Goal: Transaction & Acquisition: Register for event/course

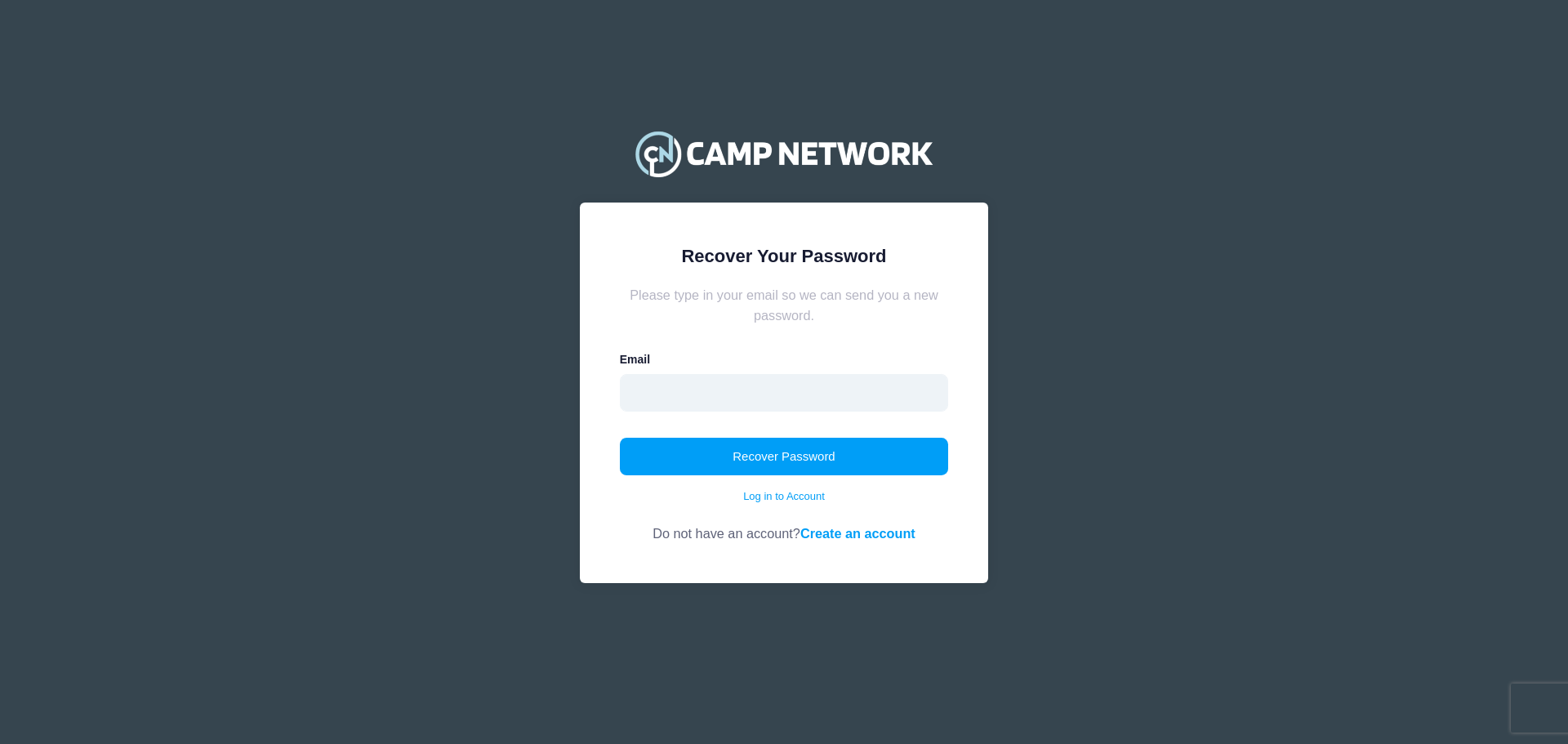
click at [695, 392] on input "email" at bounding box center [784, 393] width 329 height 37
type input "cindy.preuninger@gmail.com"
click at [749, 455] on button "Recover Password" at bounding box center [784, 456] width 329 height 37
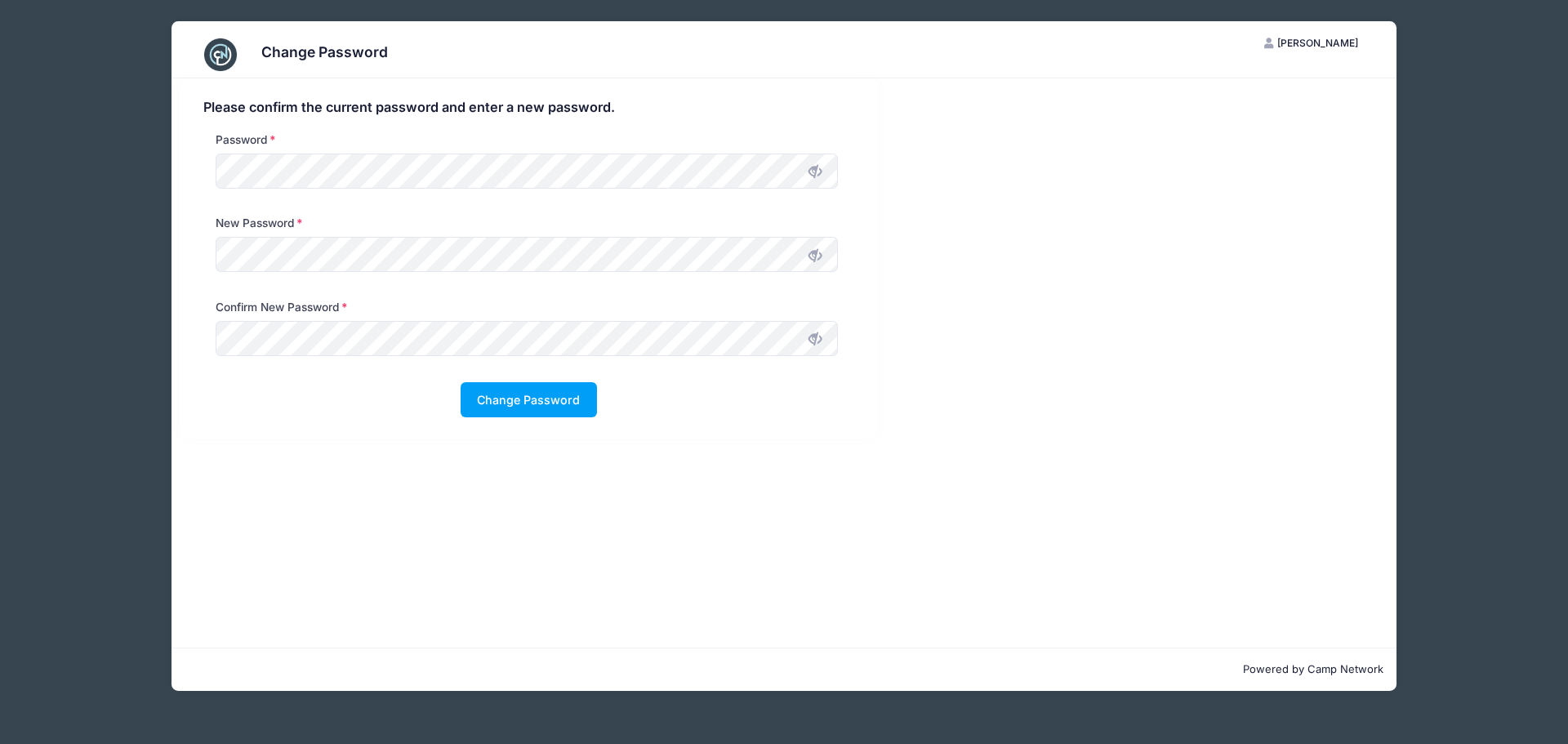
click at [811, 172] on icon at bounding box center [814, 171] width 13 height 13
click at [558, 406] on button "Change Password" at bounding box center [528, 399] width 136 height 35
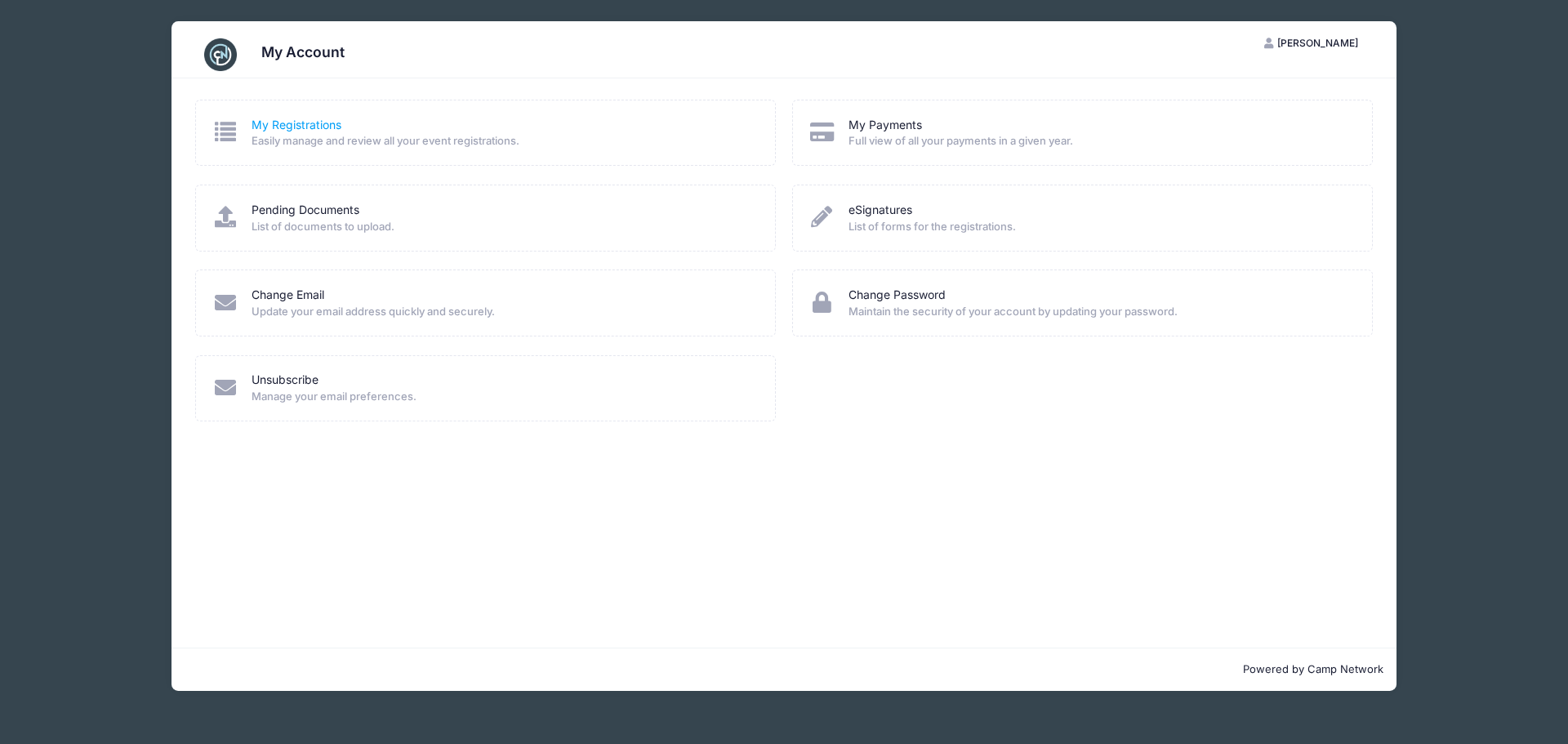
click at [255, 122] on link "My Registrations" at bounding box center [296, 125] width 90 height 17
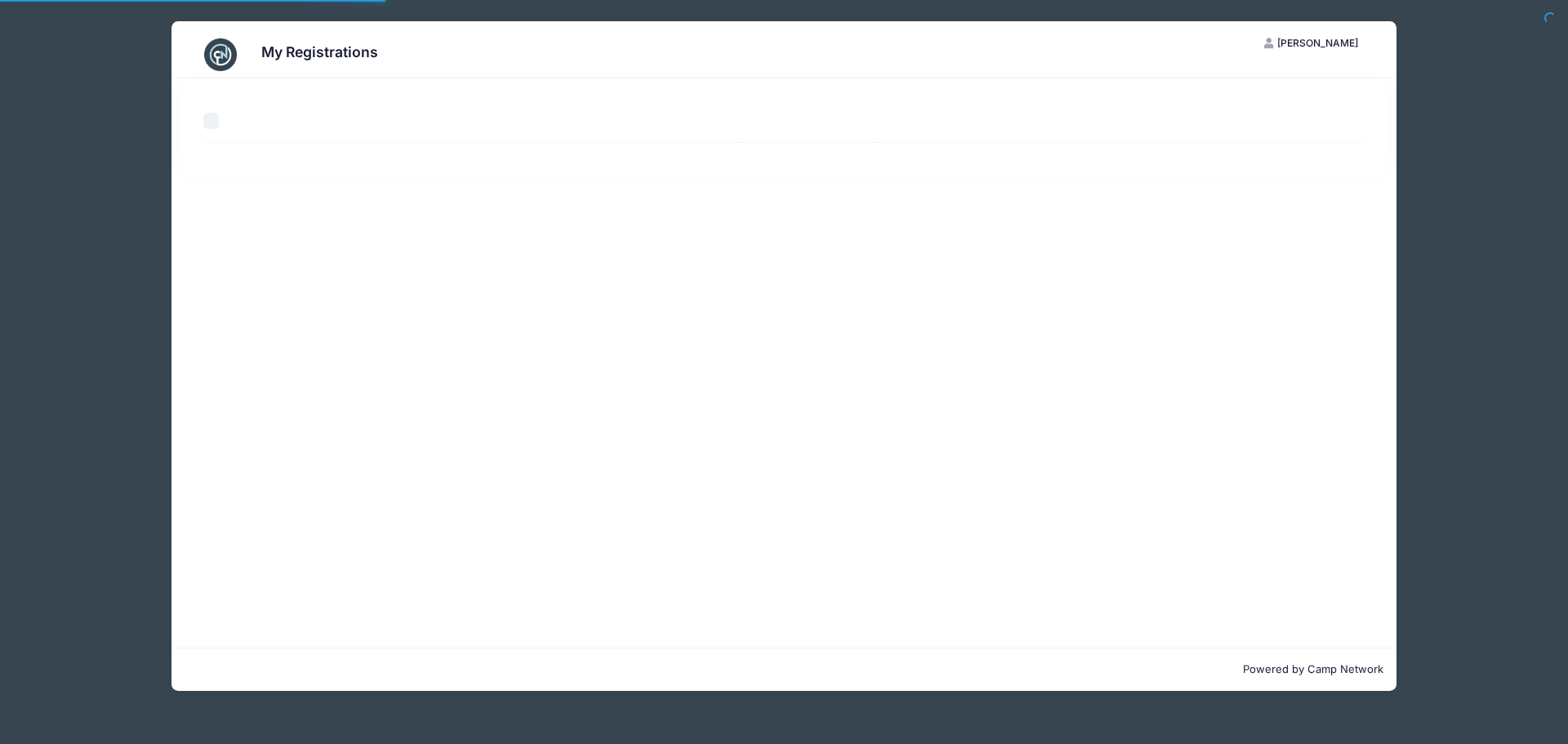
select select "50"
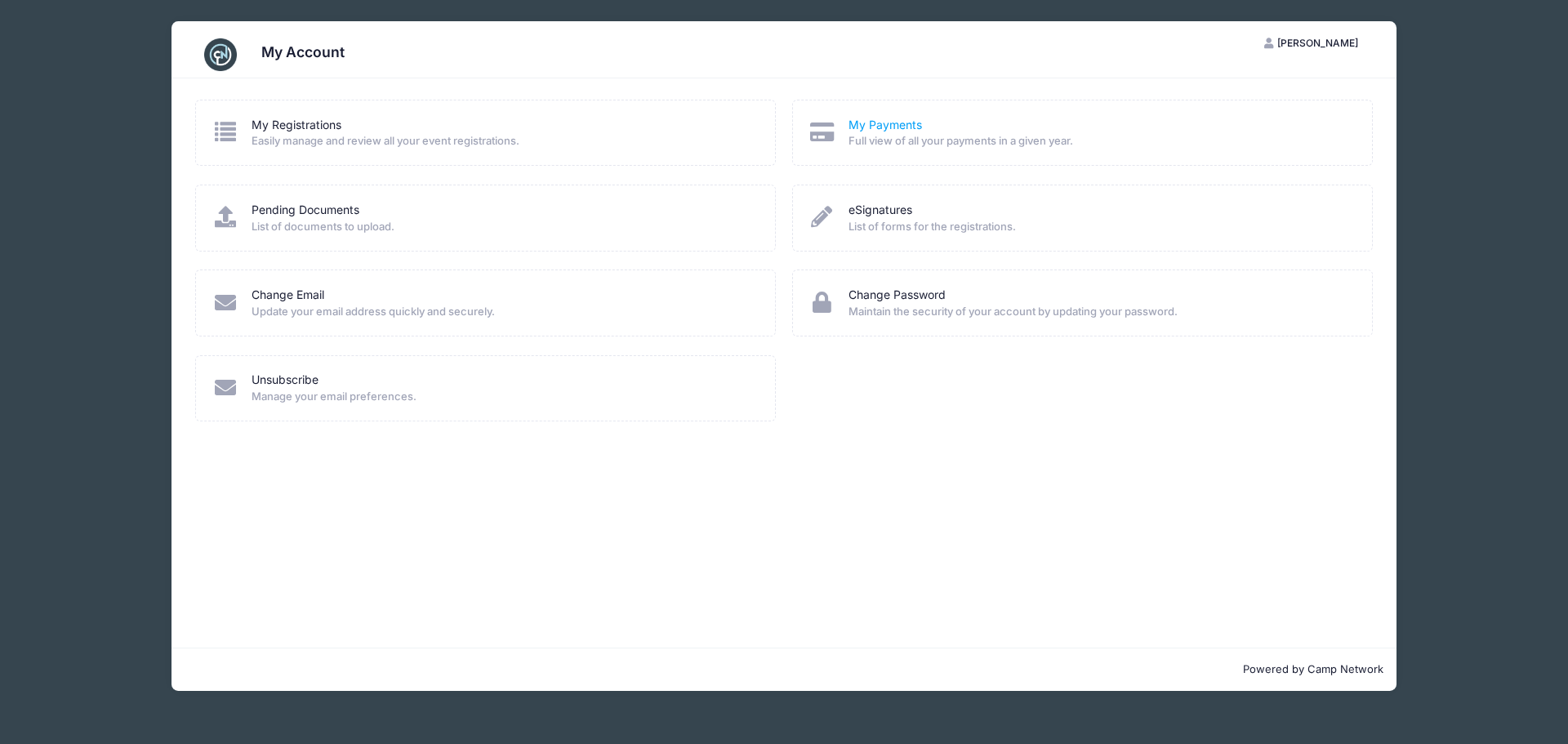
click at [881, 130] on link "My Payments" at bounding box center [885, 125] width 74 height 17
click at [228, 61] on img at bounding box center [220, 54] width 32 height 32
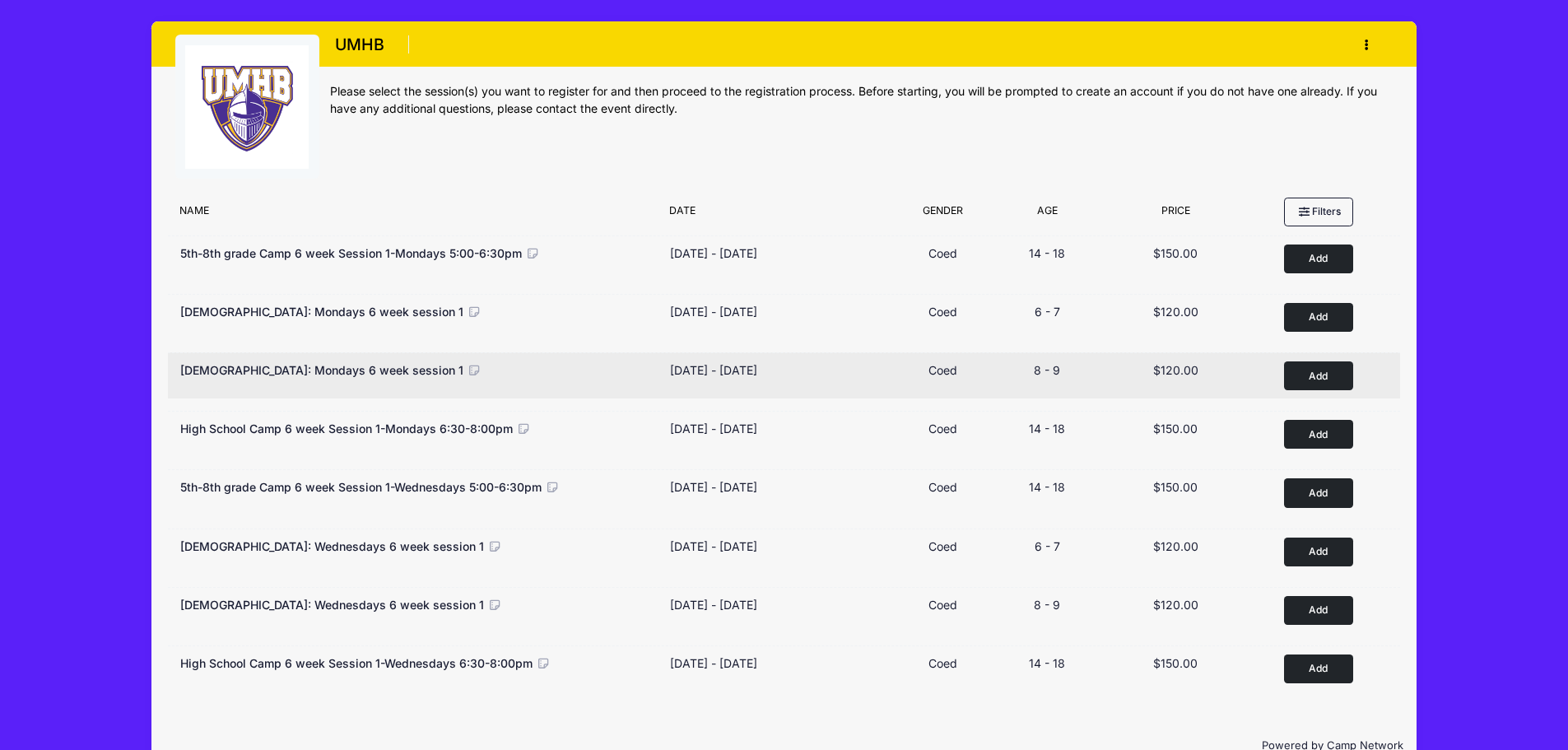
click at [1315, 373] on button "Add to Cart" at bounding box center [1319, 375] width 69 height 29
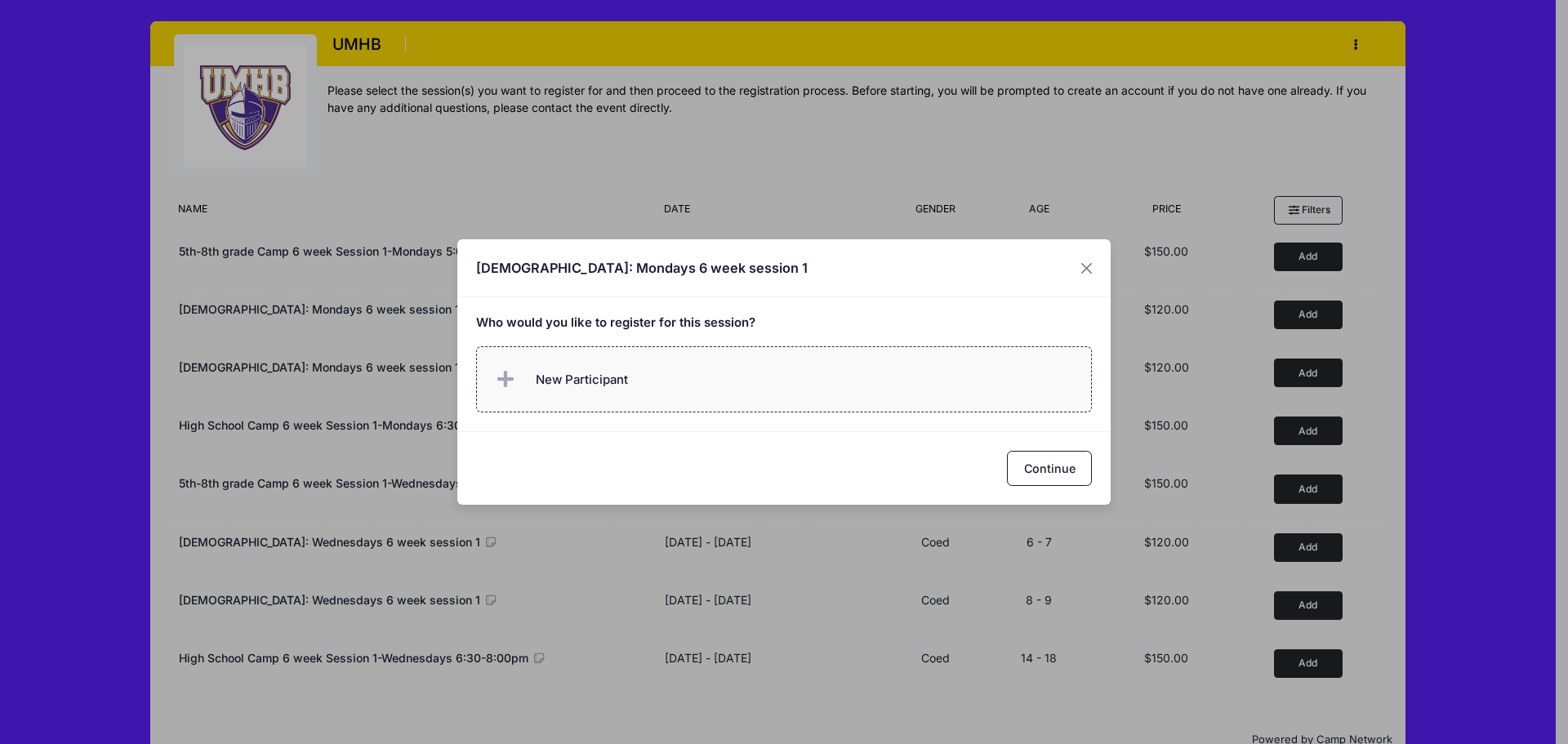
click at [494, 371] on span at bounding box center [508, 379] width 32 height 32
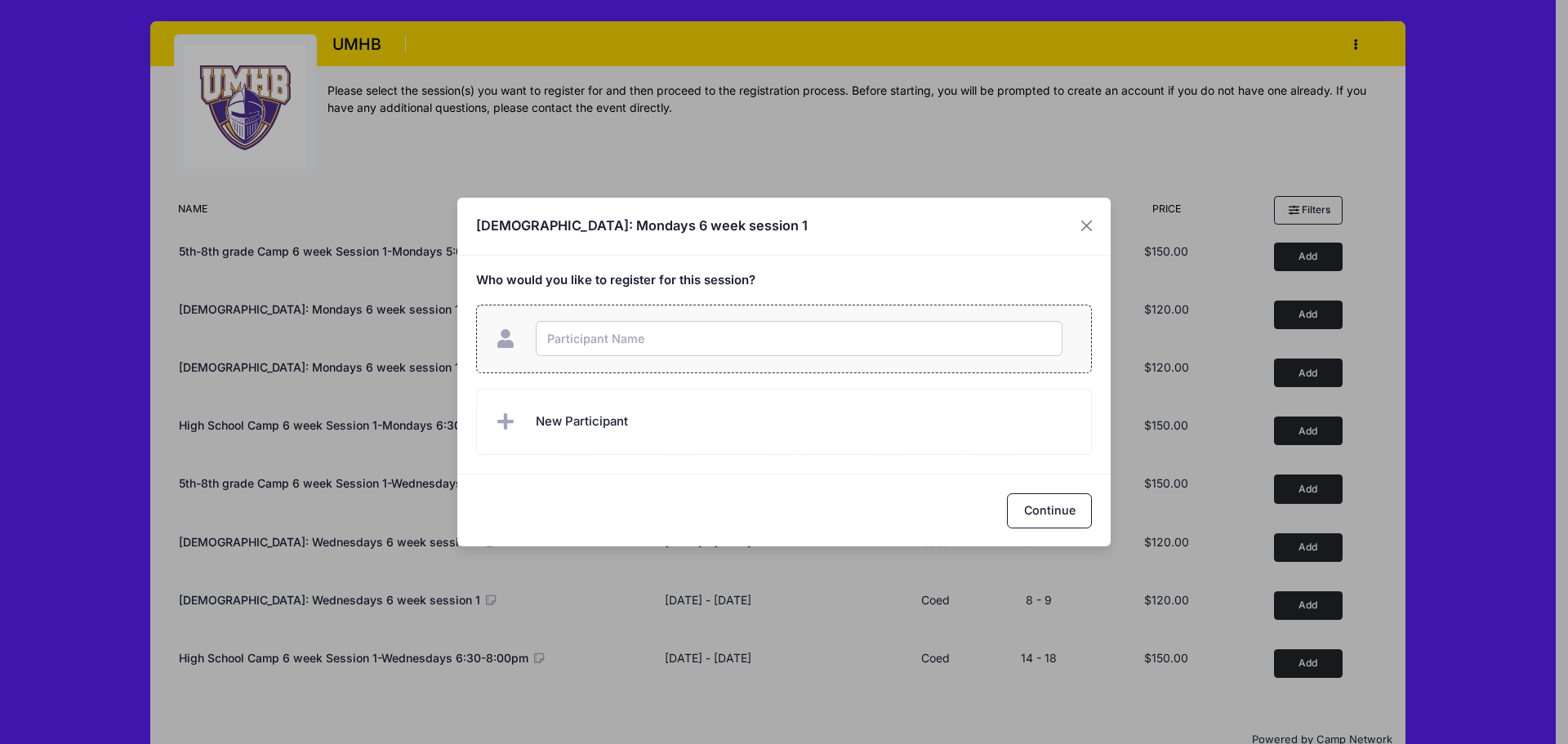
click at [581, 339] on input "text" at bounding box center [799, 339] width 527 height 35
type input "Taylor Preuninger"
checkbox input "true"
click at [1038, 514] on button "Continue" at bounding box center [1049, 511] width 85 height 35
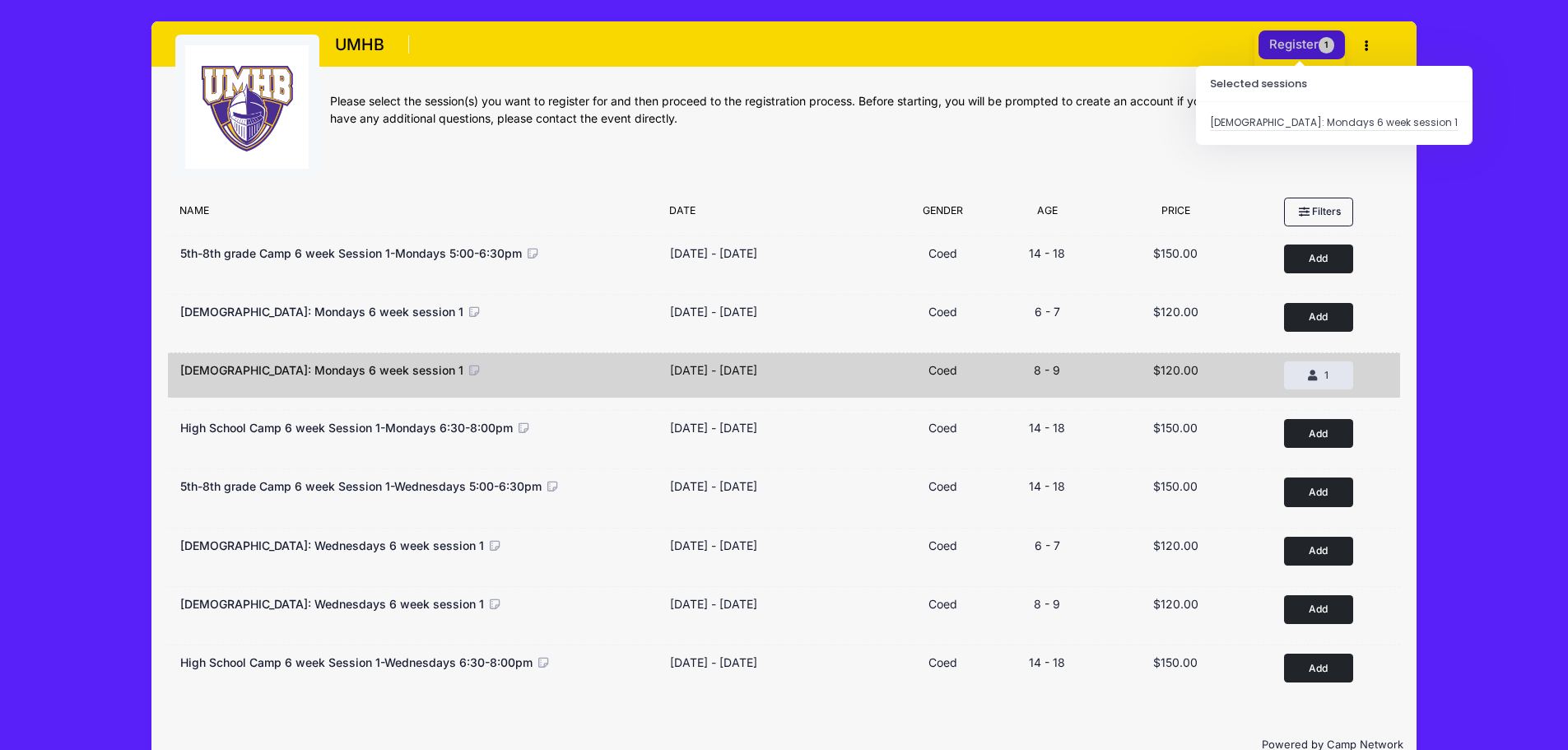
click at [1304, 46] on button "Register 1" at bounding box center [1302, 45] width 87 height 29
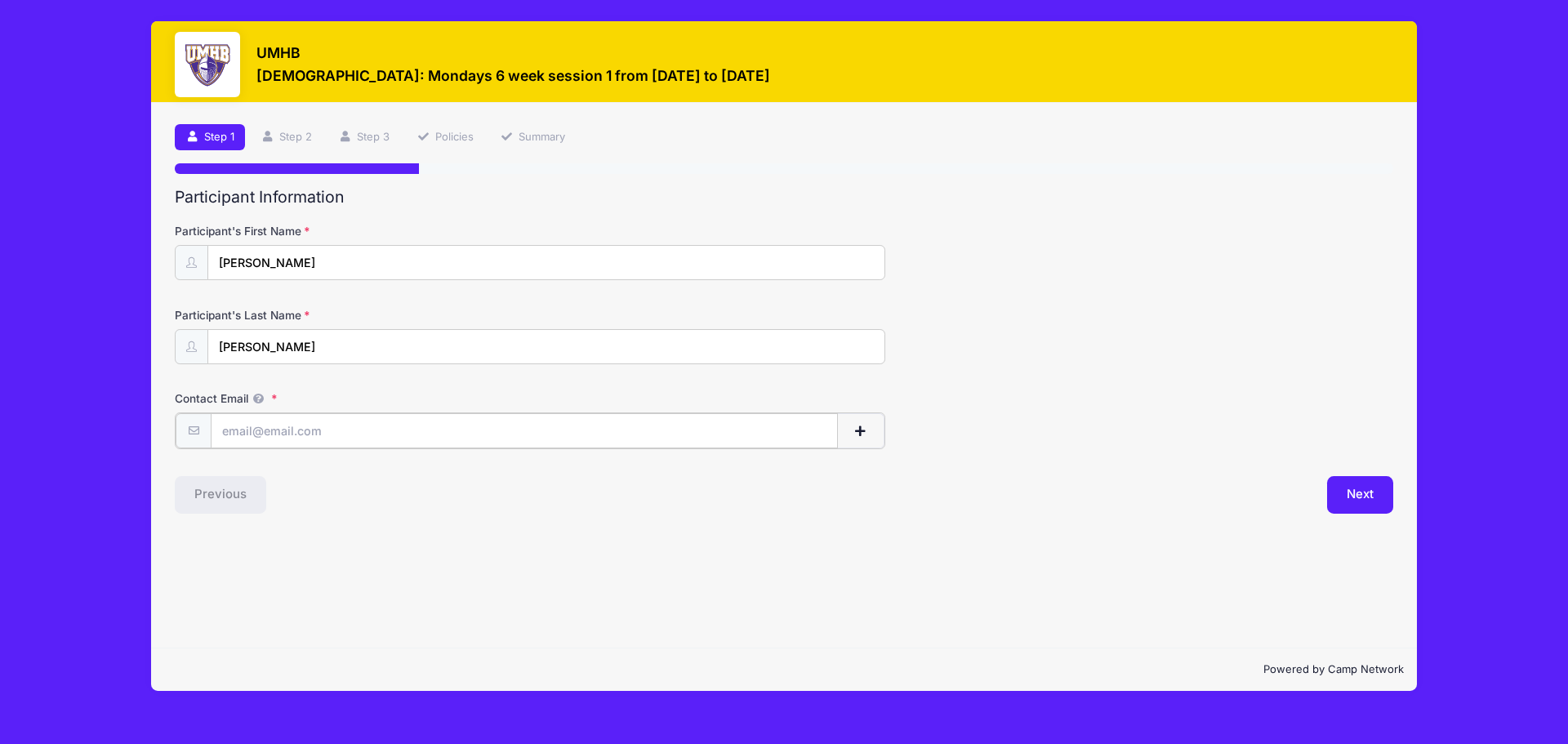
click at [287, 434] on input "Contact Email" at bounding box center [524, 431] width 627 height 35
type input "[PERSON_NAME][EMAIL_ADDRESS][PERSON_NAME][DOMAIN_NAME]"
click at [702, 518] on div "Step 1 /7 Step 1 Step 2 Step 3 Policies Summary Participant Information Partici…" at bounding box center [784, 375] width 1266 height 545
click at [1374, 487] on button "Next" at bounding box center [1359, 493] width 66 height 37
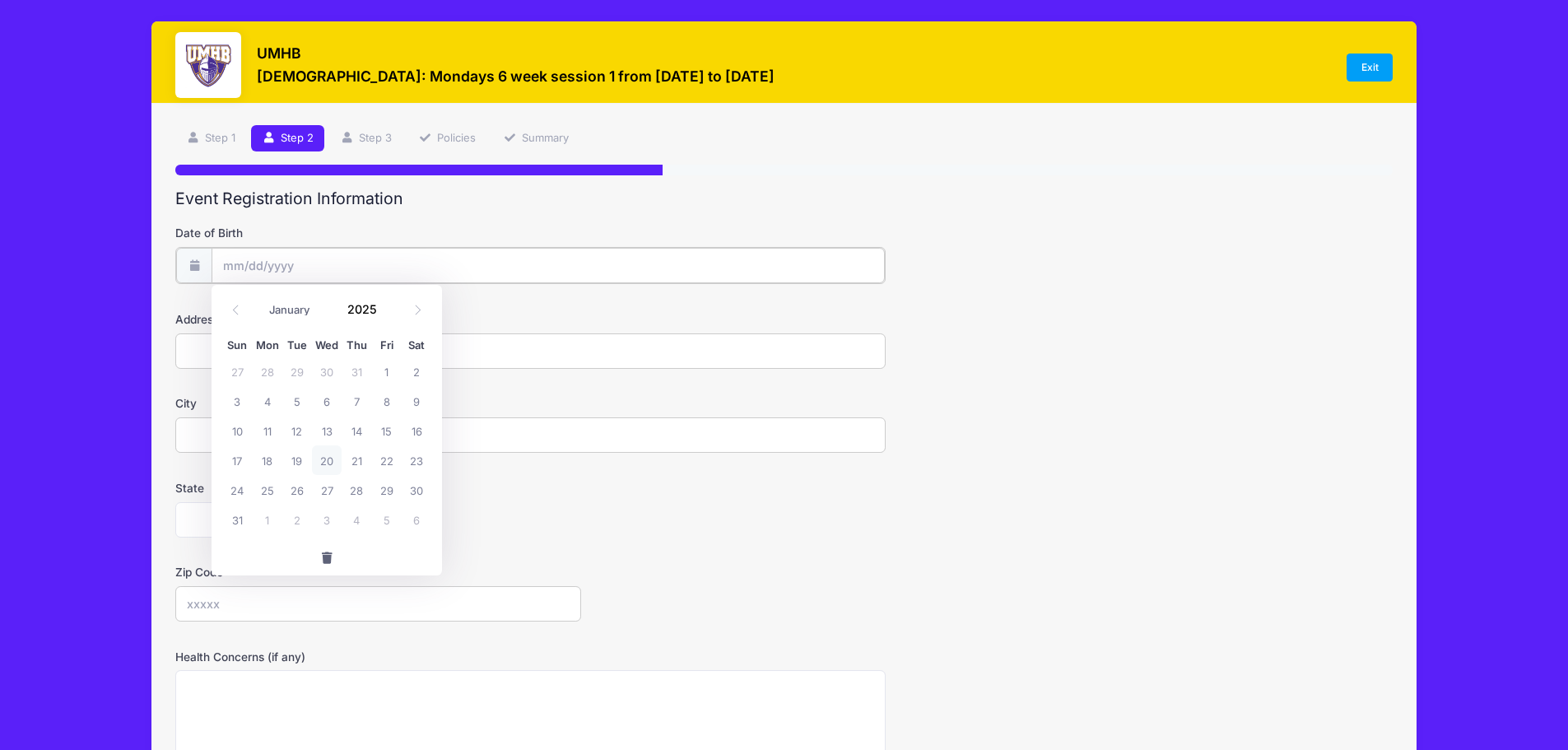
click at [286, 268] on input "Date of Birth" at bounding box center [548, 265] width 674 height 36
click at [282, 267] on input "Date of Birth" at bounding box center [548, 265] width 674 height 36
click at [277, 310] on select "January February March April May June July August September October November De…" at bounding box center [298, 310] width 73 height 22
select select "4"
click at [261, 299] on select "January February March April May June July August September October November De…" at bounding box center [298, 310] width 73 height 22
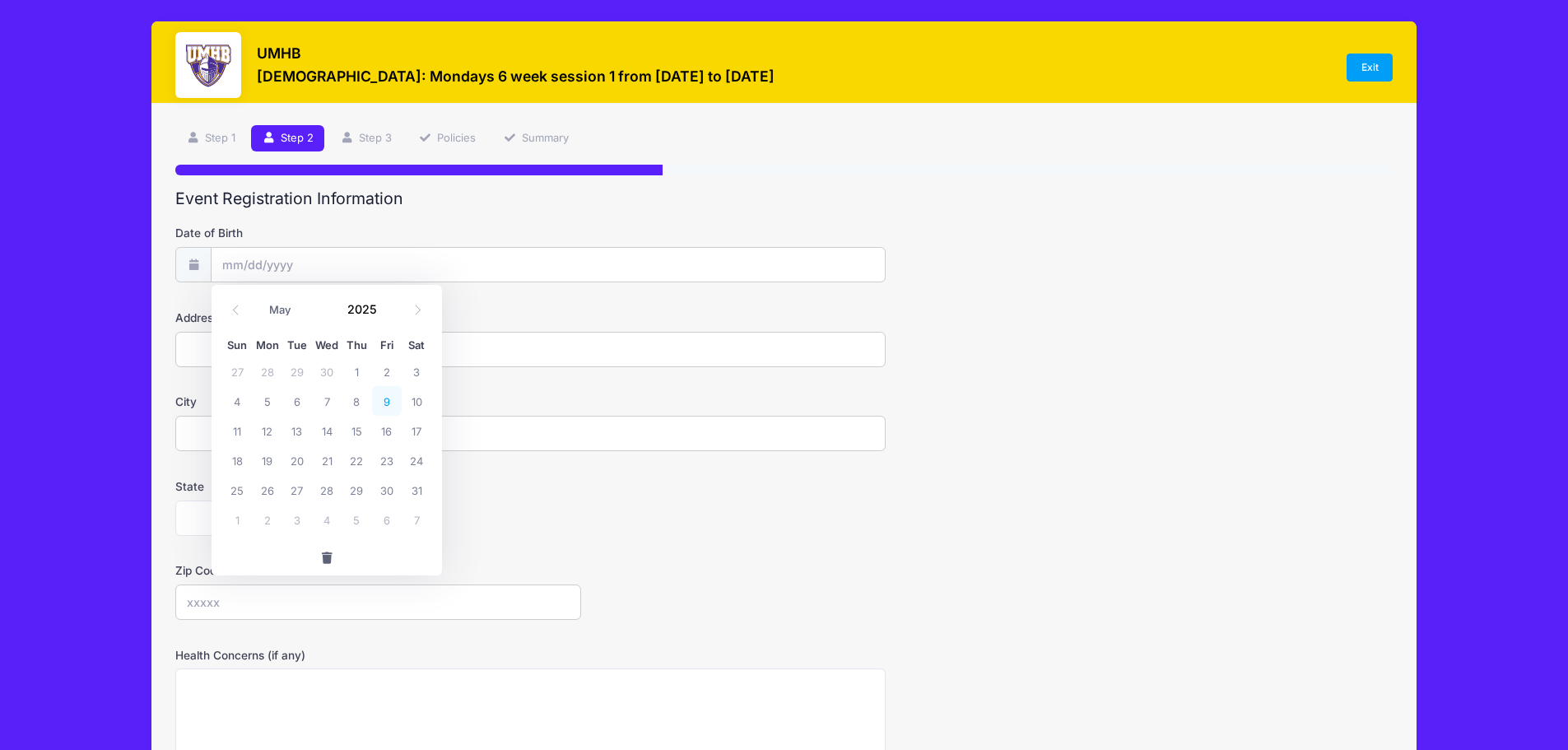
click at [385, 401] on span "9" at bounding box center [387, 401] width 30 height 30
type input "[DATE]"
click at [292, 262] on input "[DATE]" at bounding box center [548, 265] width 674 height 36
click at [387, 298] on span at bounding box center [387, 303] width 12 height 12
click at [391, 309] on span at bounding box center [387, 315] width 12 height 12
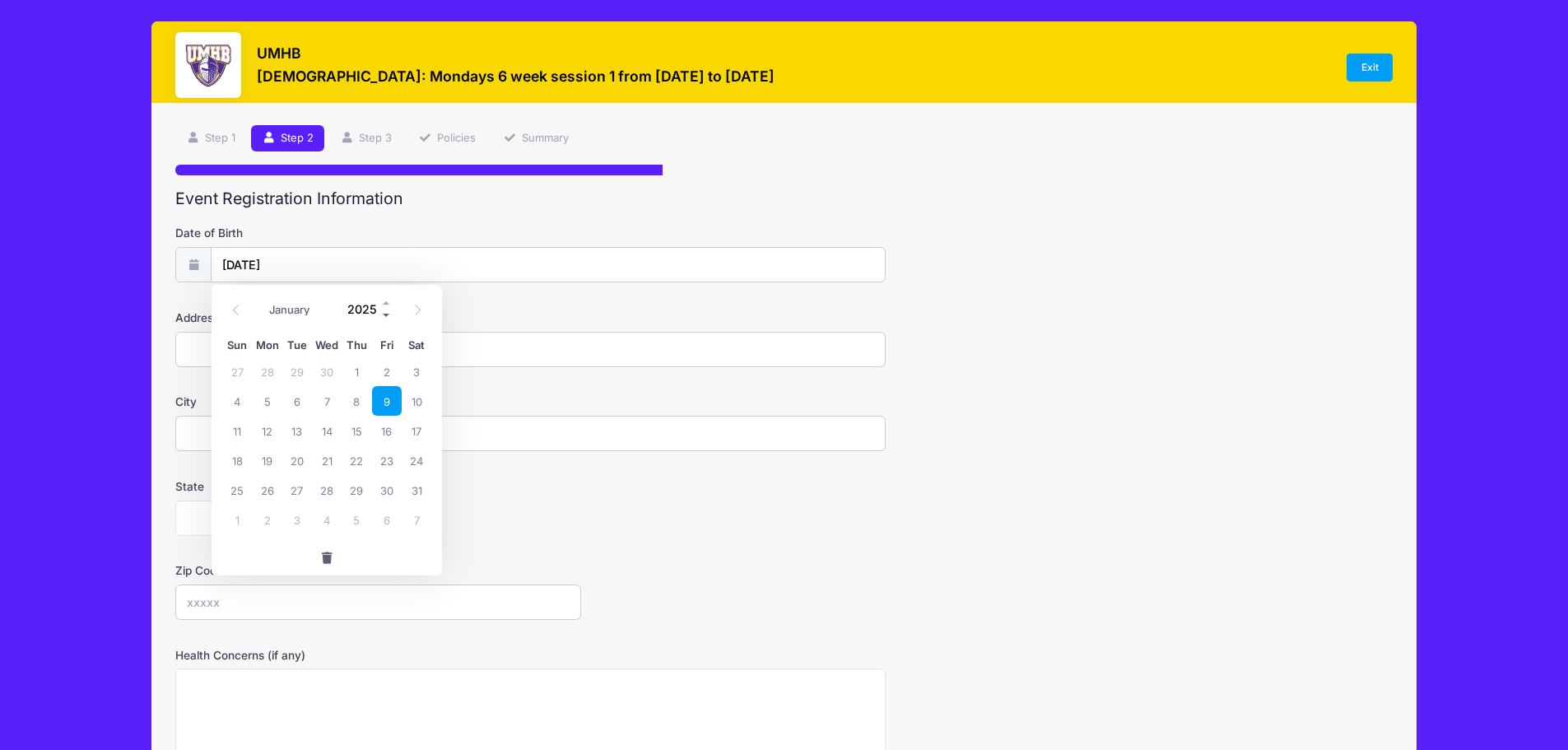
click at [389, 310] on span at bounding box center [387, 315] width 12 height 12
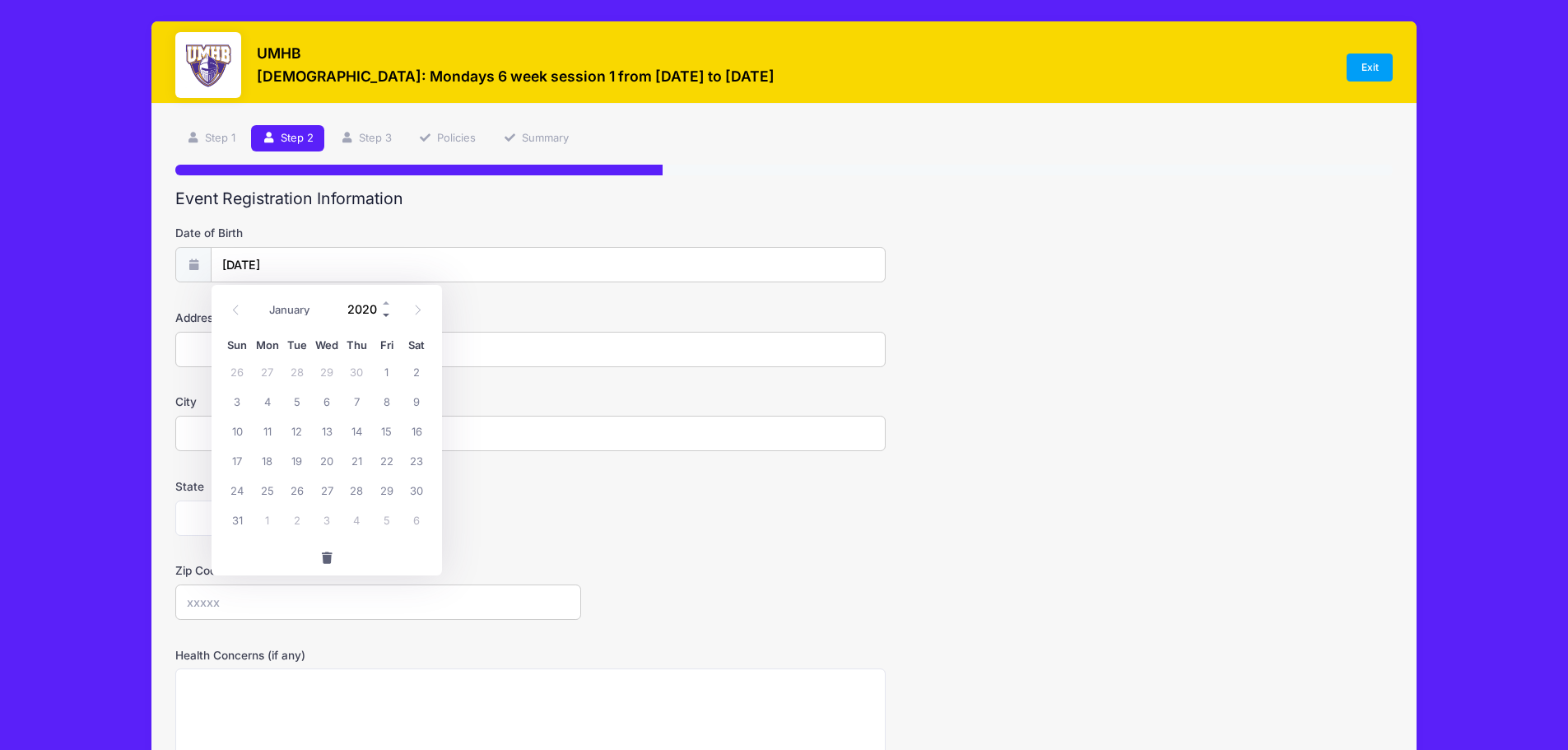
click at [389, 310] on span at bounding box center [387, 315] width 12 height 12
type input "2017"
click at [370, 310] on input "2017" at bounding box center [366, 309] width 53 height 25
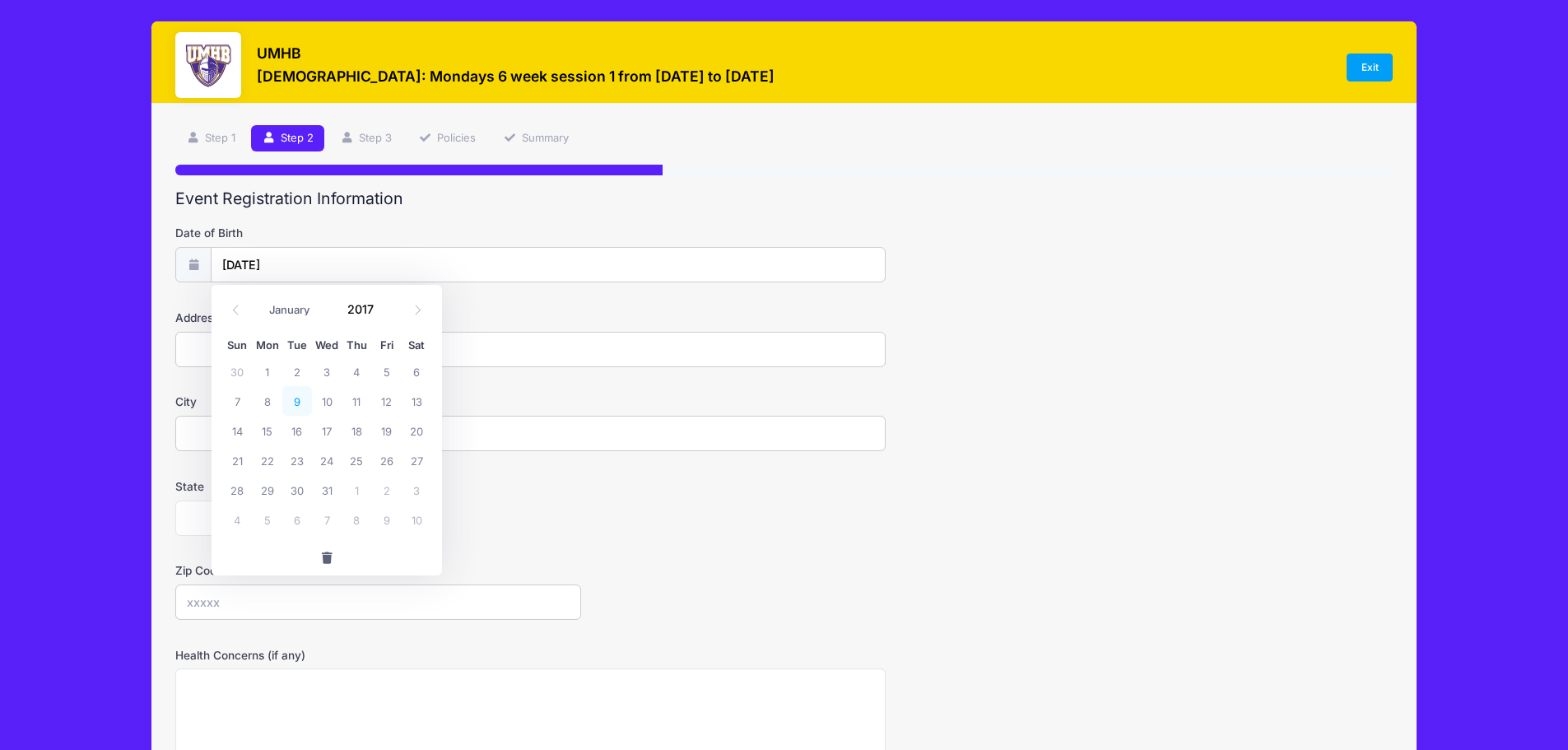
click at [297, 405] on span "9" at bounding box center [297, 401] width 30 height 30
type input "[DATE]"
click at [225, 353] on input "Address" at bounding box center [530, 349] width 710 height 36
type input "[GEOGRAPHIC_DATA]"
type input "[PERSON_NAME]"
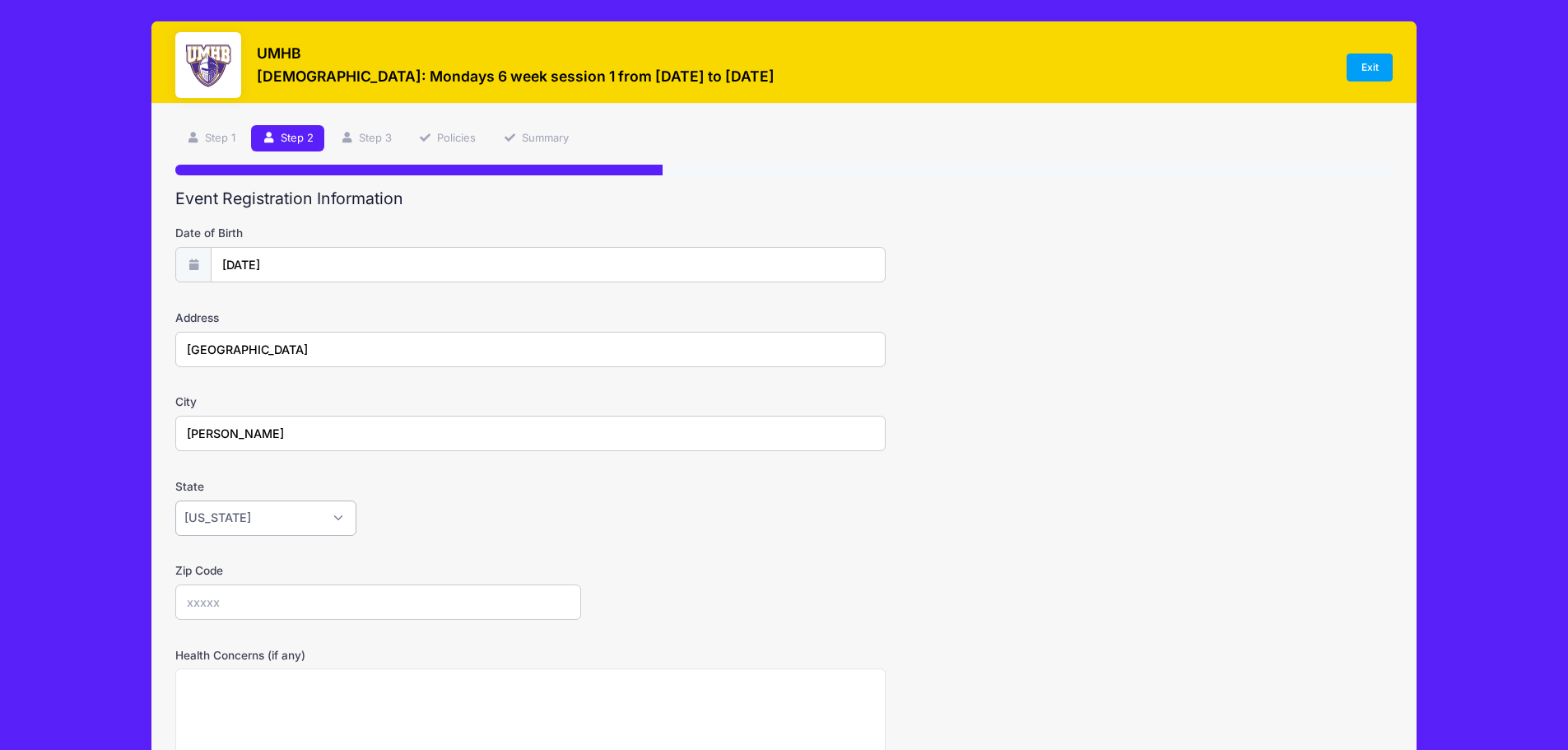
select select "[GEOGRAPHIC_DATA]"
type input "76513"
click at [879, 629] on form "Date of Birth [DATE] Address 12208 [GEOGRAPHIC_DATA] City [GEOGRAPHIC_DATA] Sta…" at bounding box center [784, 577] width 1218 height 704
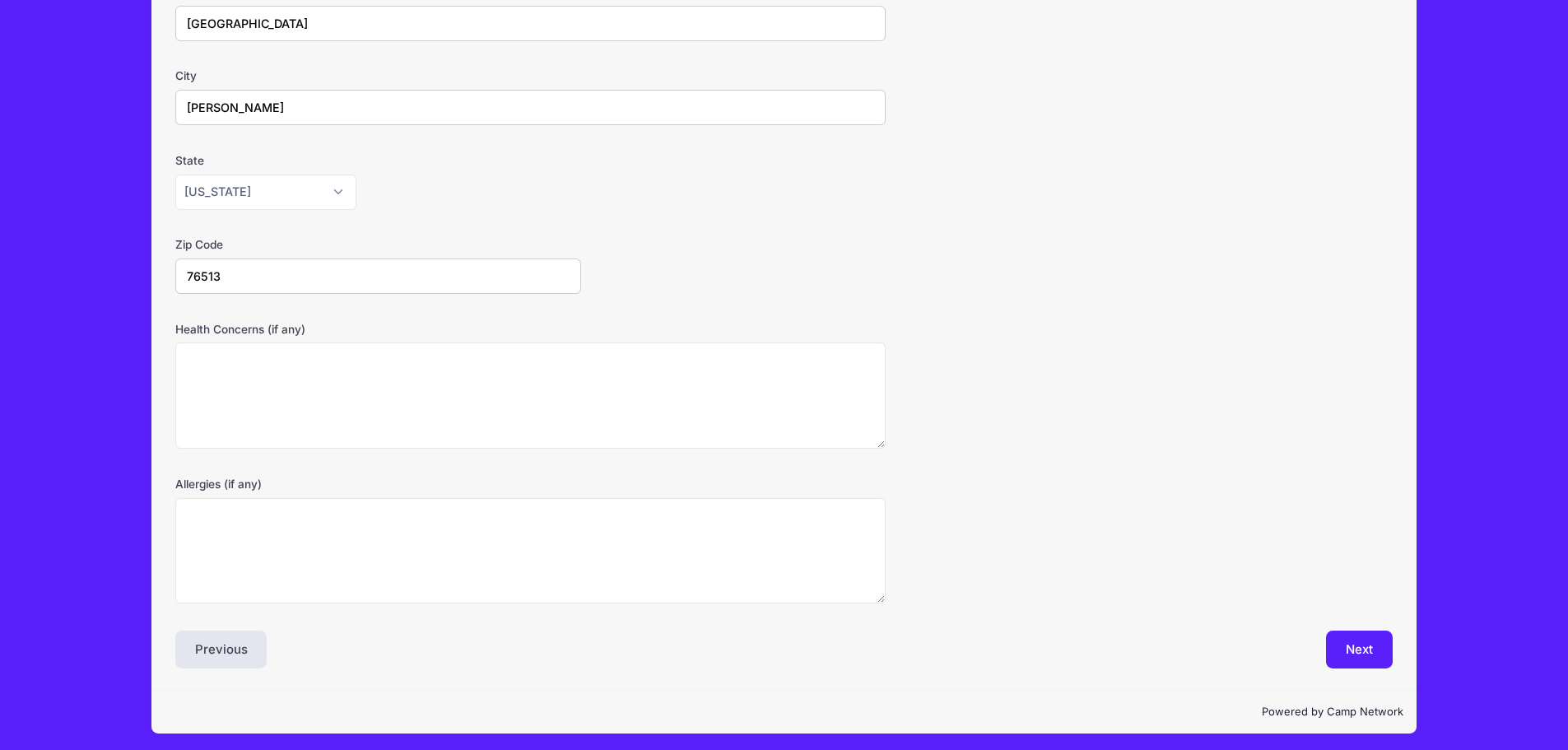
scroll to position [331, 0]
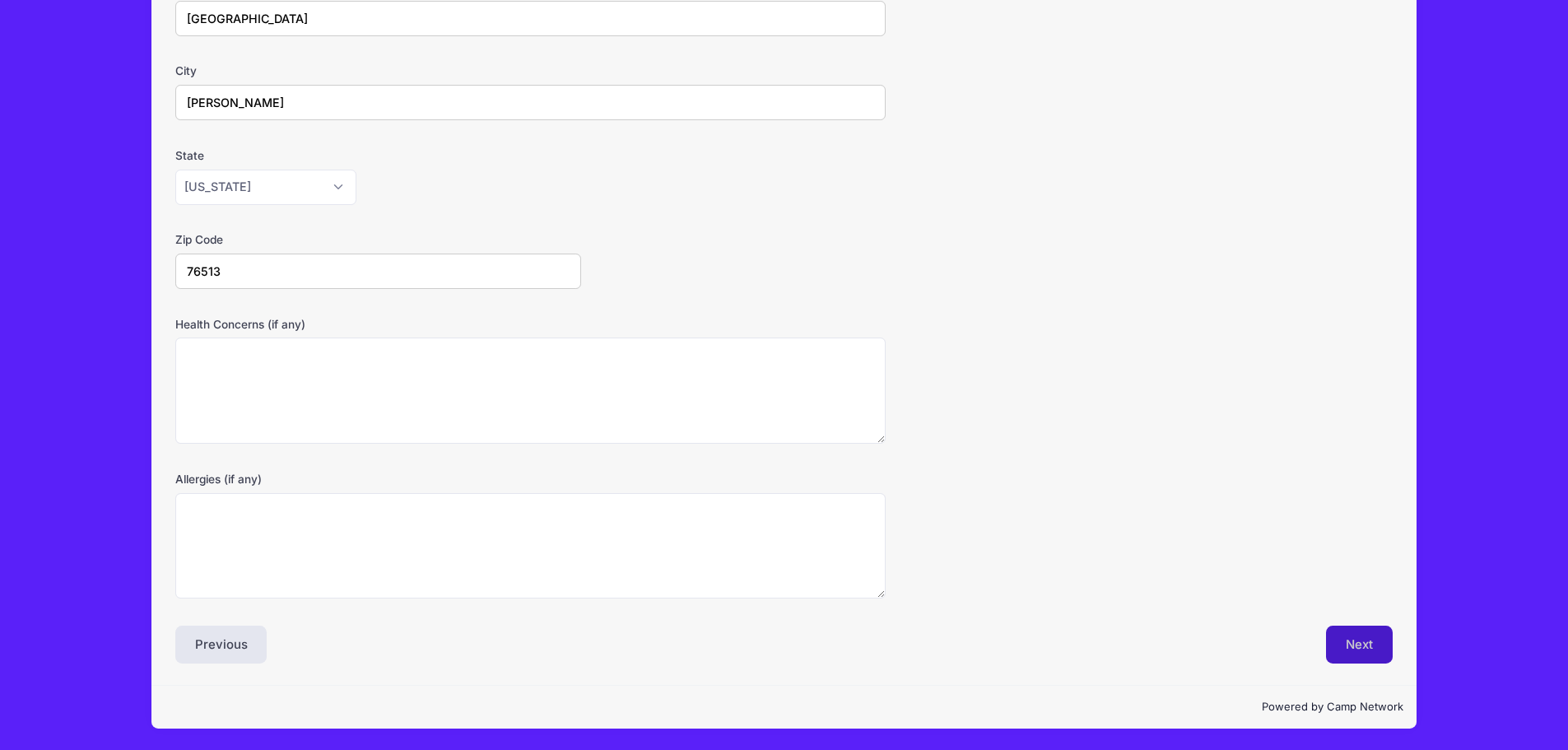
click at [1352, 639] on button "Next" at bounding box center [1359, 644] width 66 height 38
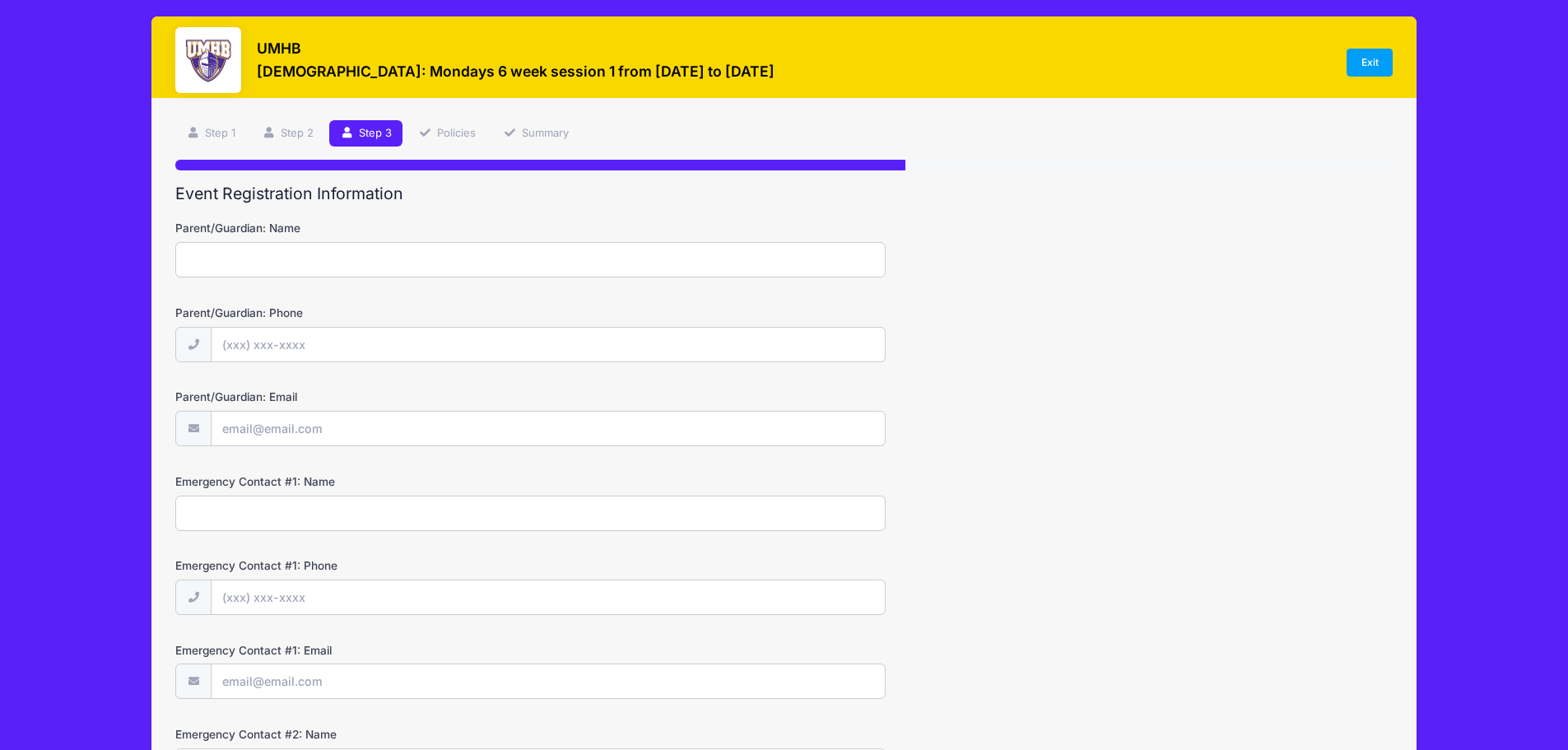
scroll to position [0, 0]
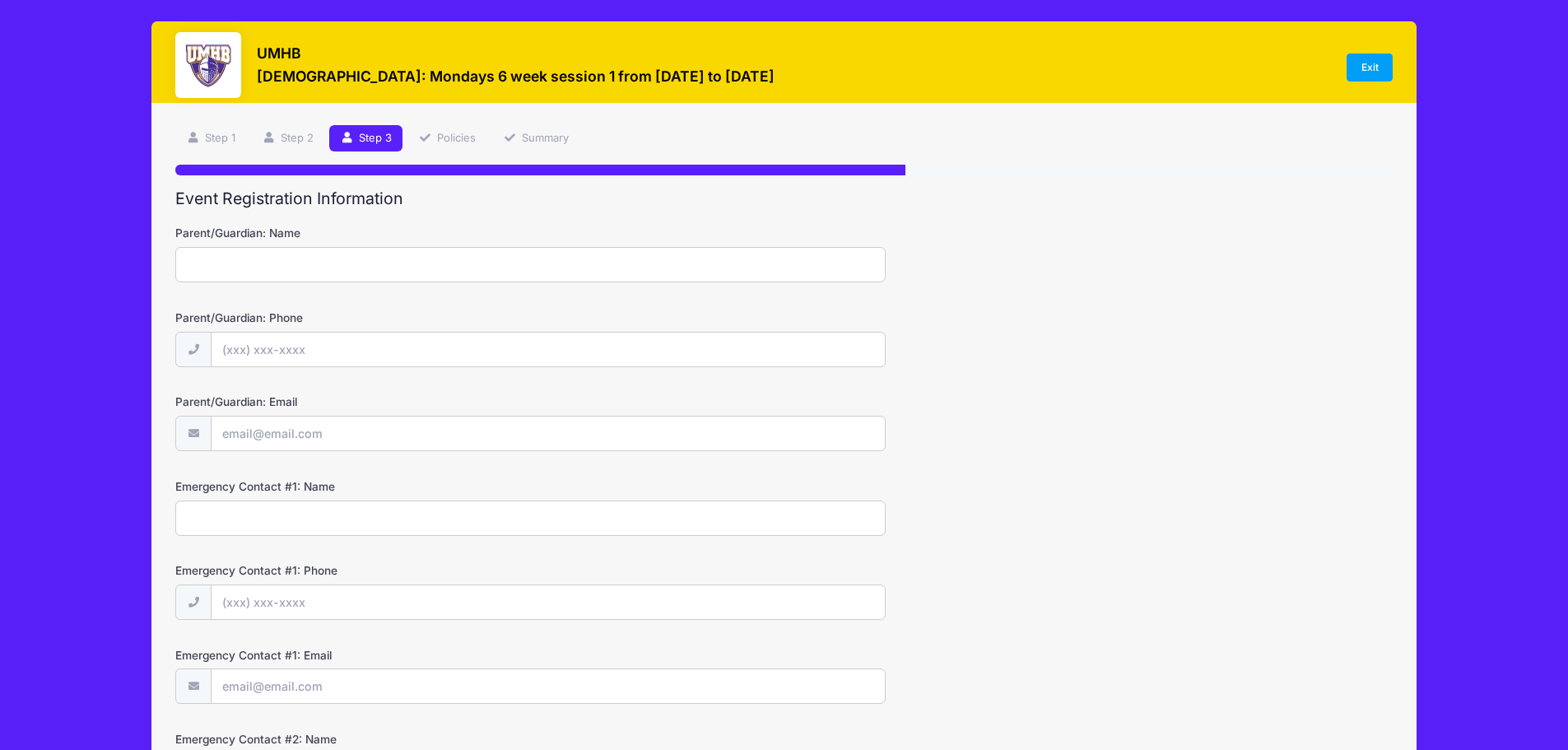
click at [247, 262] on input "Parent/Guardian: Name" at bounding box center [530, 265] width 710 height 36
type input "[PERSON_NAME]"
type input "[PHONE_NUMBER]"
type input "[PERSON_NAME][EMAIL_ADDRESS][PERSON_NAME][DOMAIN_NAME]"
type input "[PERSON_NAME]"
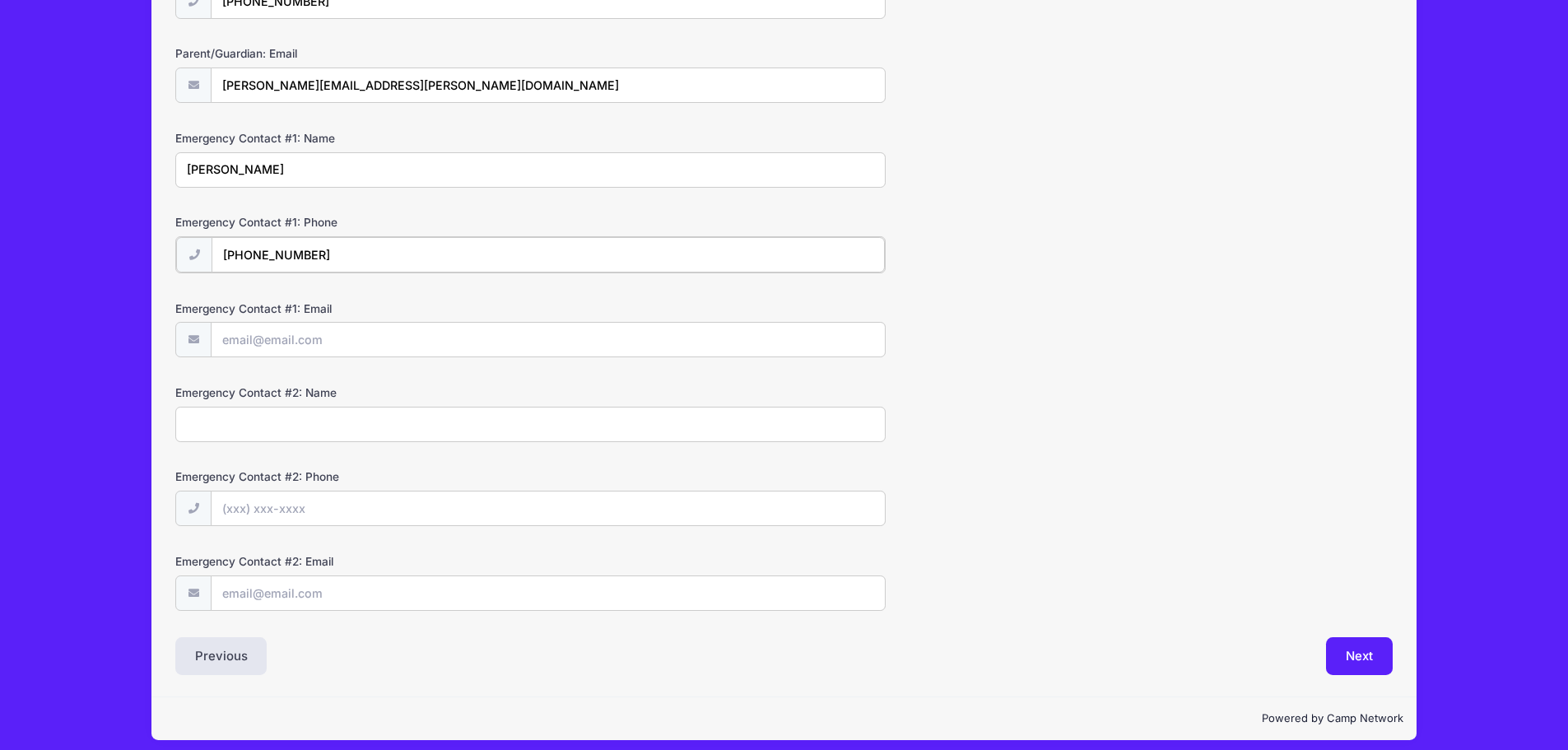
scroll to position [360, 0]
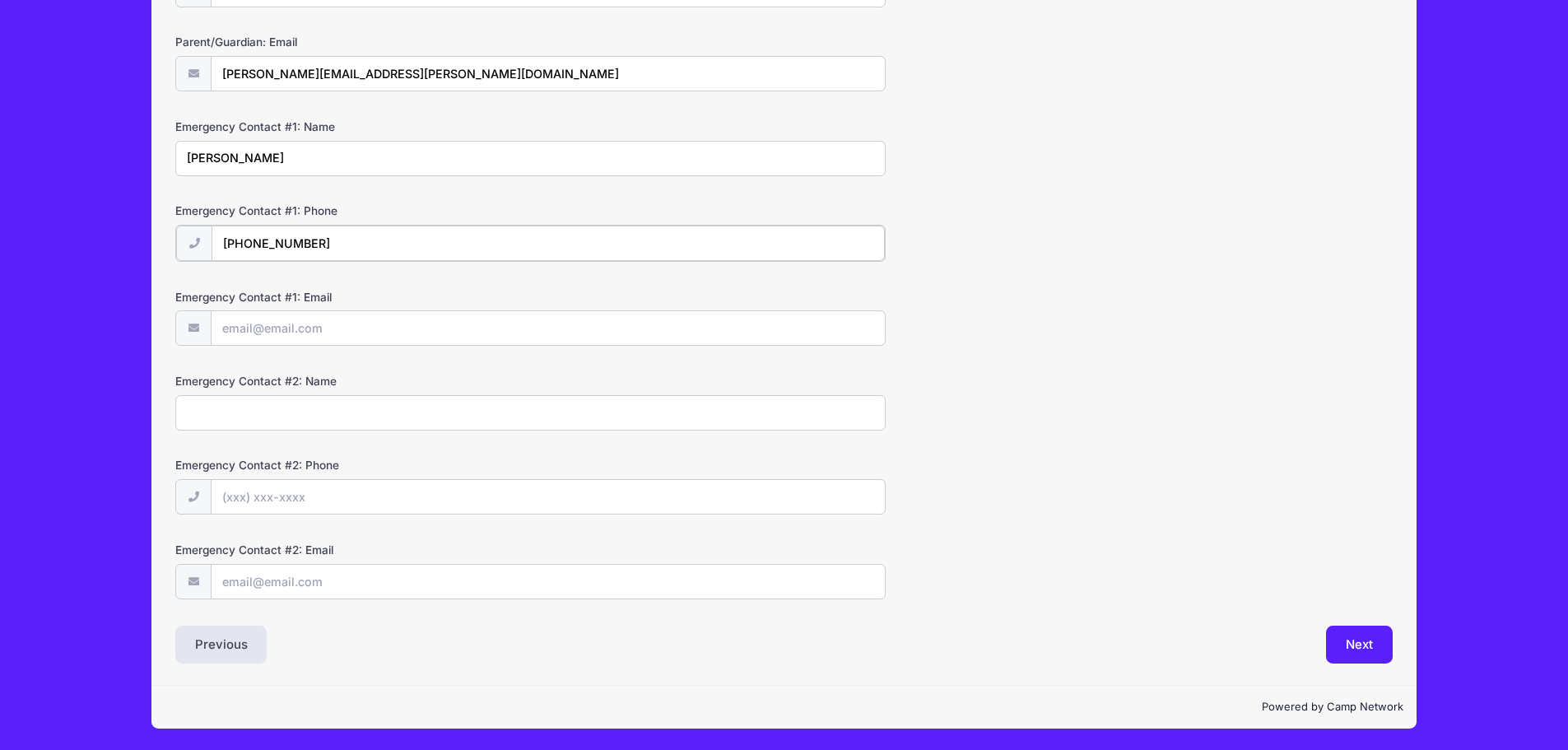
type input "[PHONE_NUMBER]"
click at [390, 334] on input "Emergency Contact #1: Email" at bounding box center [548, 328] width 674 height 36
click at [1344, 645] on button "Next" at bounding box center [1359, 644] width 66 height 38
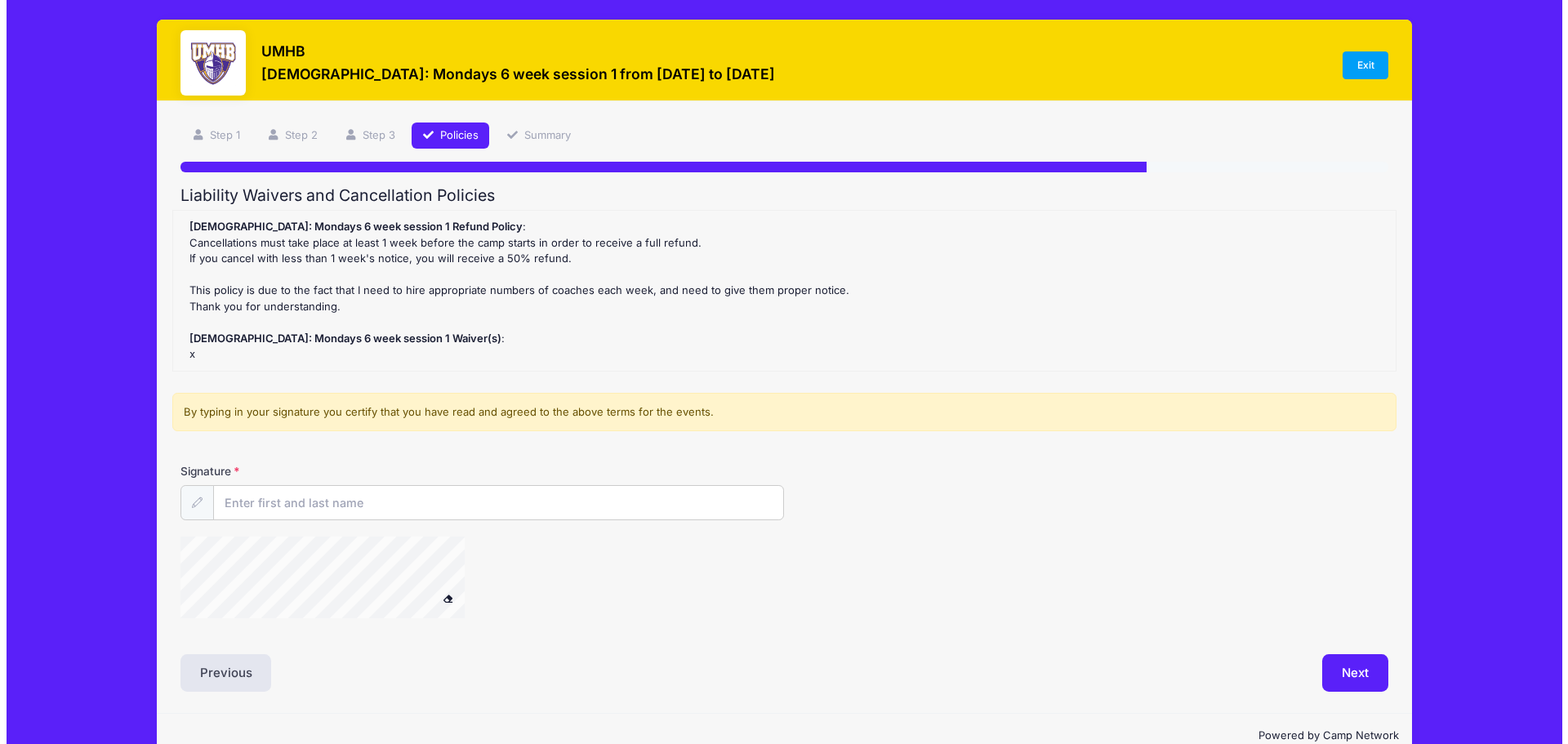
scroll to position [0, 0]
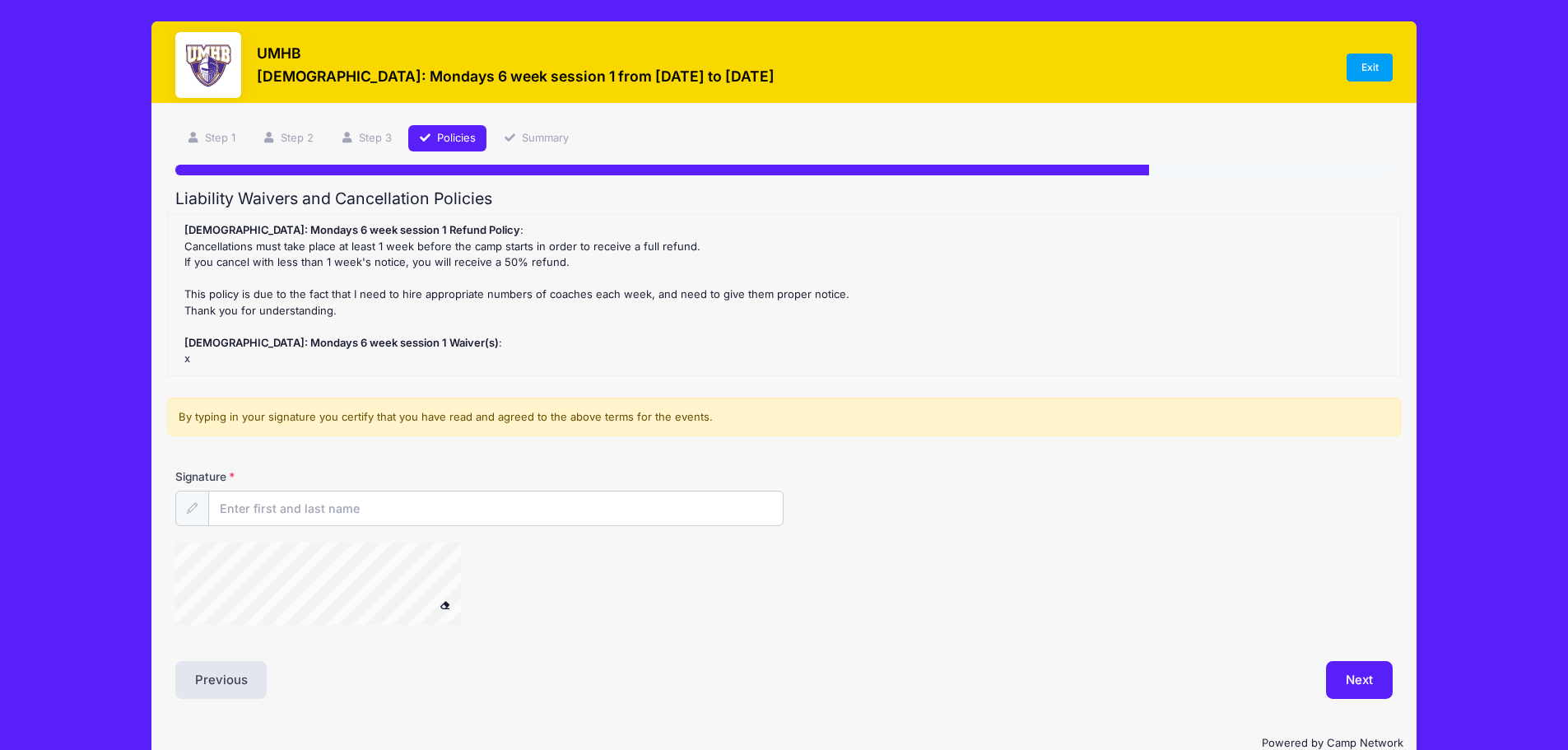
click at [215, 359] on div "[DEMOGRAPHIC_DATA]: Mondays 6 week session 1 Refund Policy : Cancellations must…" at bounding box center [784, 295] width 1216 height 144
click at [257, 501] on input "Signature" at bounding box center [496, 510] width 575 height 36
click at [874, 618] on div at bounding box center [581, 586] width 811 height 87
click at [266, 509] on input "[PERSON_NAME]" at bounding box center [496, 510] width 575 height 36
type input "[PERSON_NAME]"
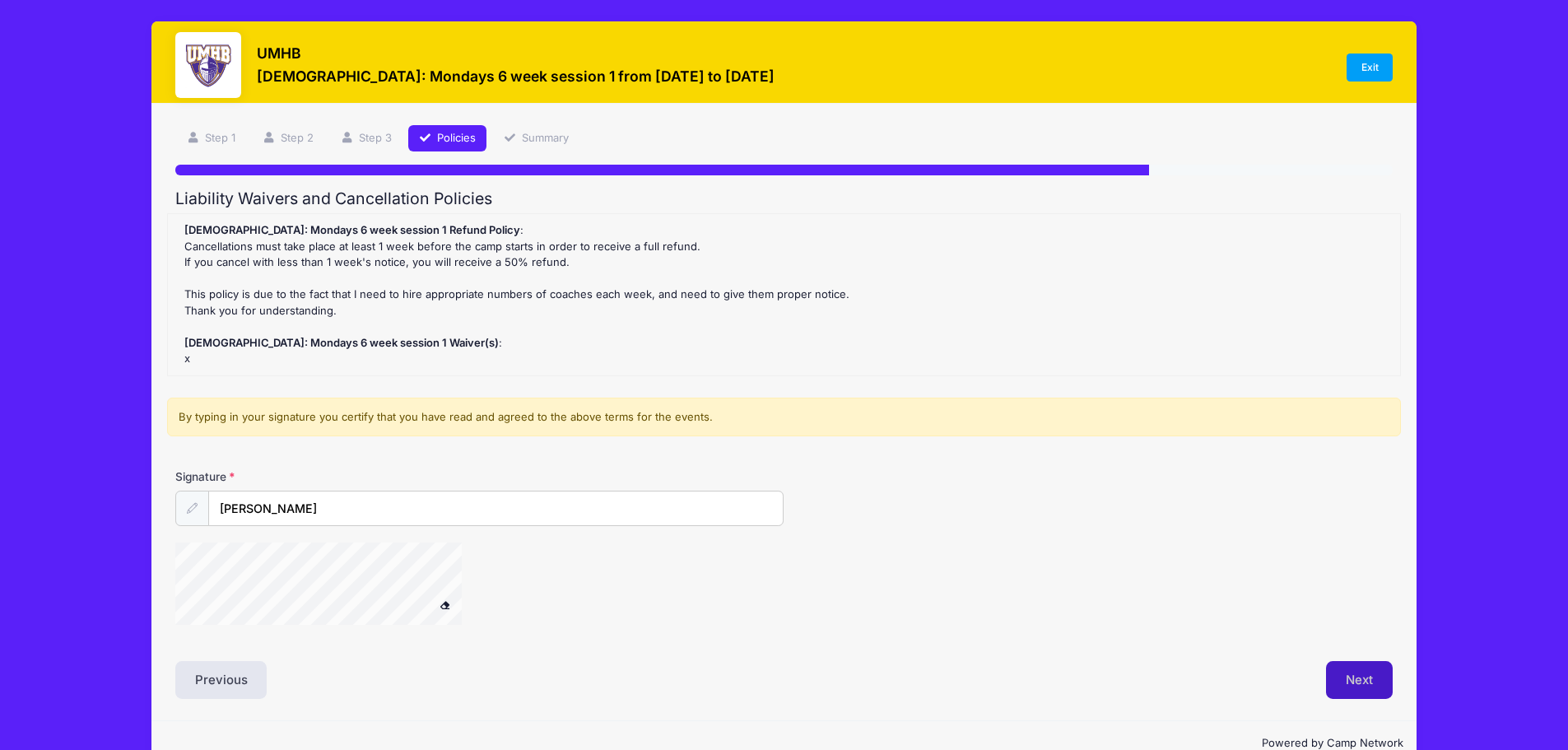
click at [1356, 681] on button "Next" at bounding box center [1359, 680] width 66 height 38
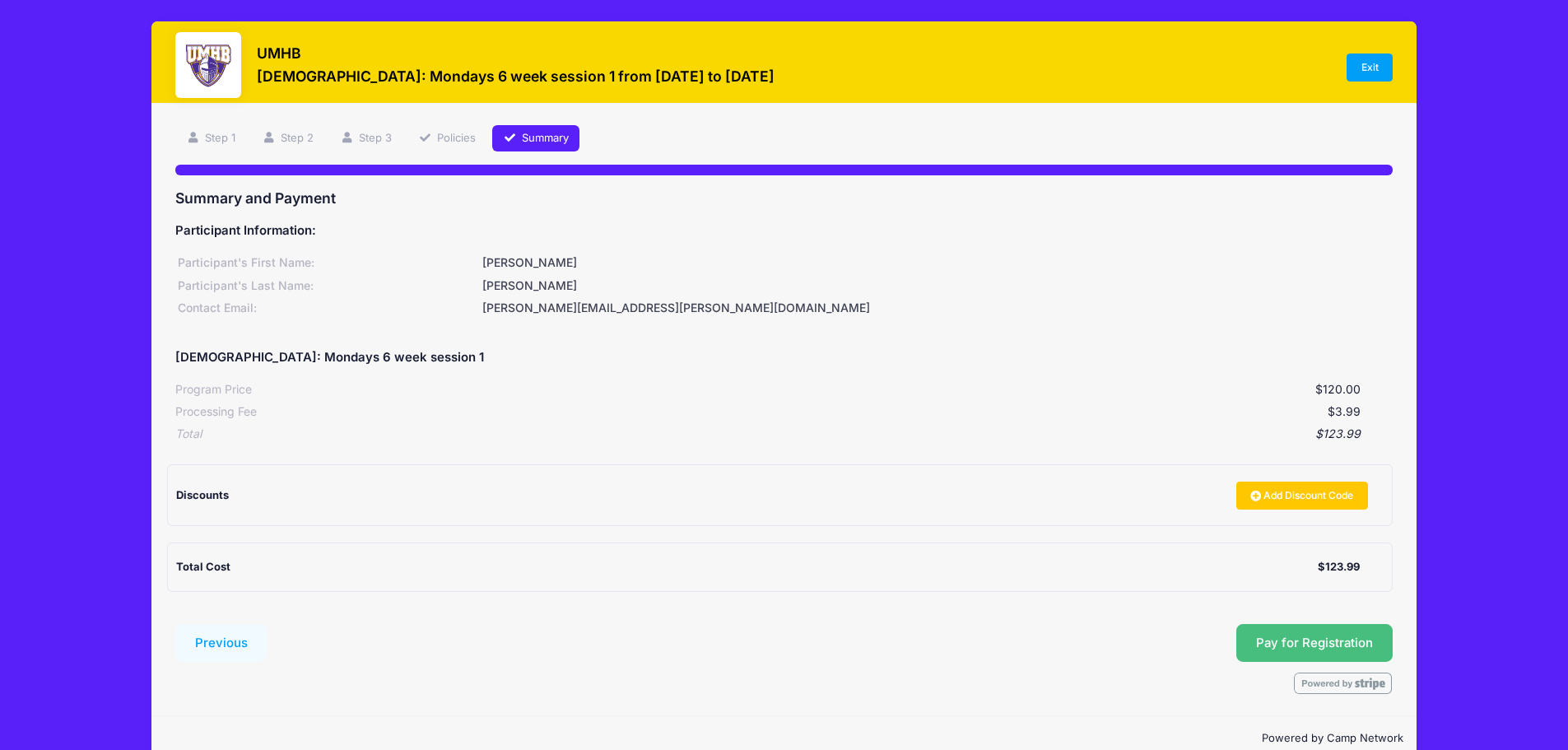
click at [1322, 653] on button "Pay for Registration" at bounding box center [1315, 643] width 156 height 38
